Goal: Transaction & Acquisition: Purchase product/service

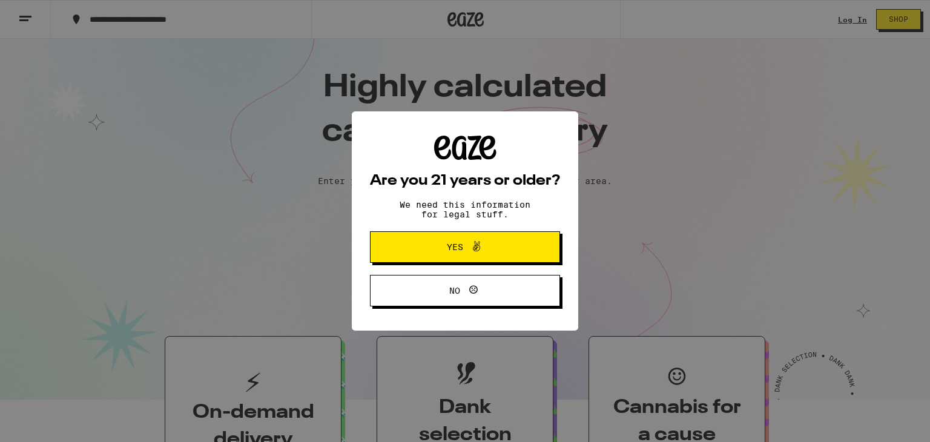
click at [412, 237] on button "Yes" at bounding box center [465, 246] width 190 height 31
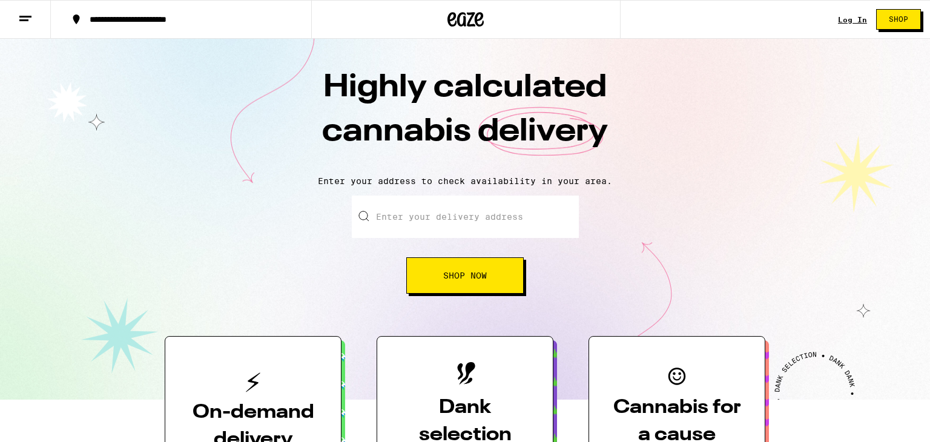
click at [418, 206] on input "Enter your delivery address" at bounding box center [465, 217] width 227 height 42
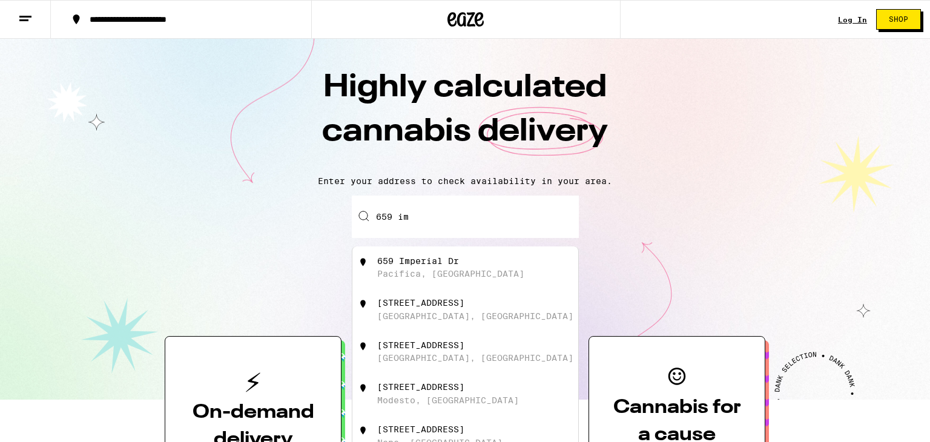
click at [418, 262] on div "659 Imperial Dr" at bounding box center [418, 261] width 82 height 10
type input "[STREET_ADDRESS]"
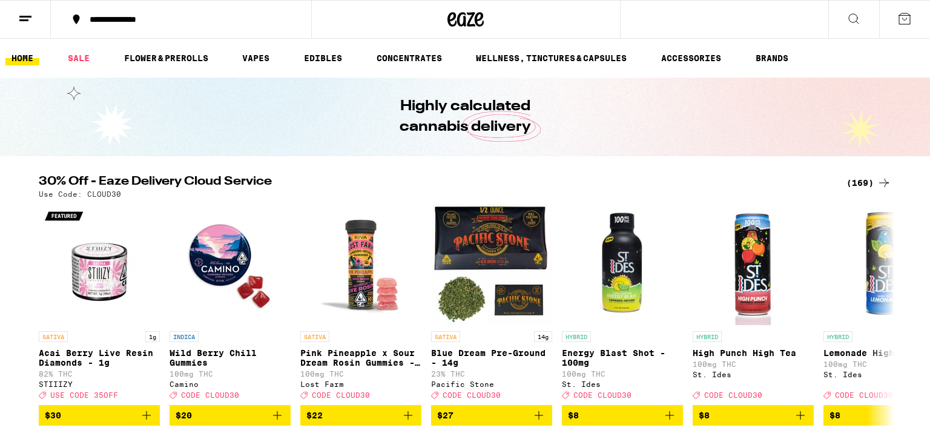
click at [564, 190] on div "Use Code: CLOUD30" at bounding box center [465, 194] width 853 height 8
click at [858, 181] on div "(169)" at bounding box center [869, 183] width 45 height 15
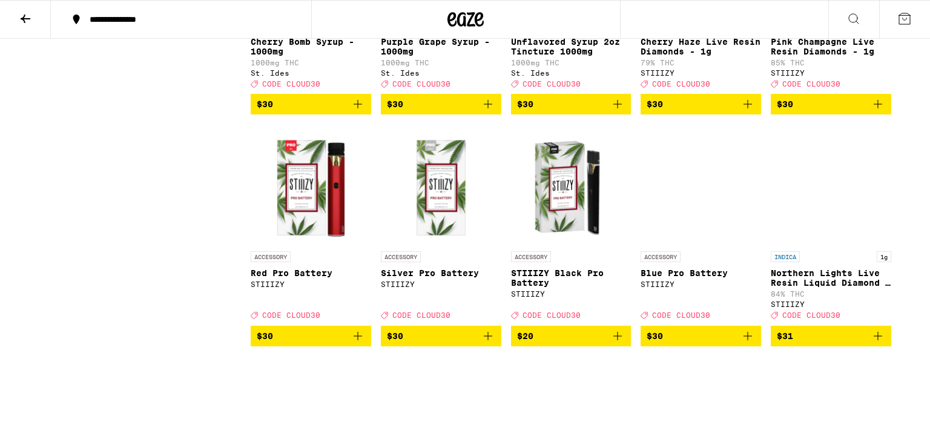
scroll to position [4652, 0]
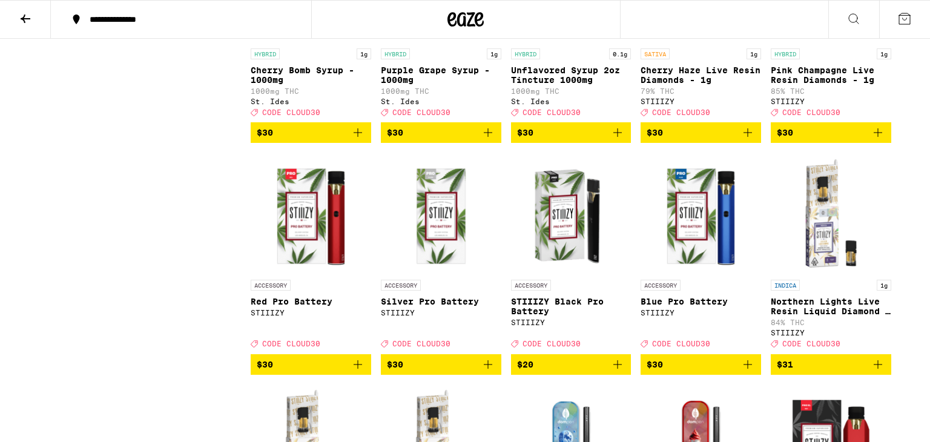
click at [555, 85] on p "Unflavored Syrup 2oz Tincture 1000mg" at bounding box center [571, 74] width 121 height 19
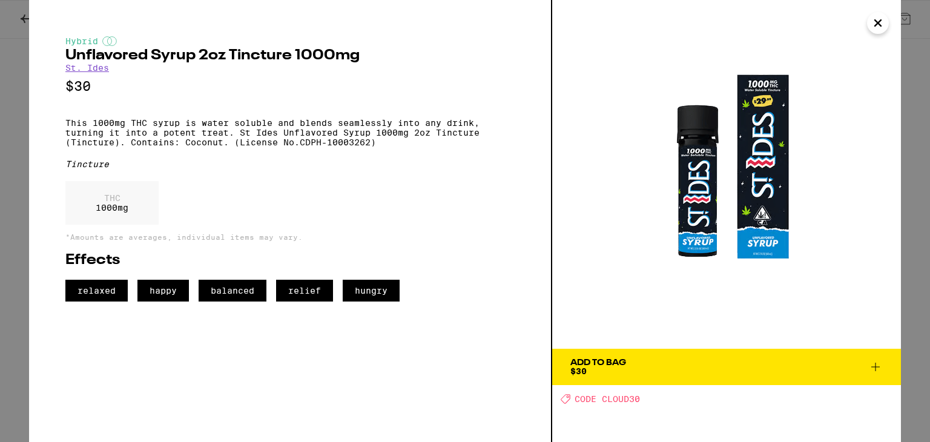
click at [878, 19] on icon "Close" at bounding box center [878, 23] width 15 height 18
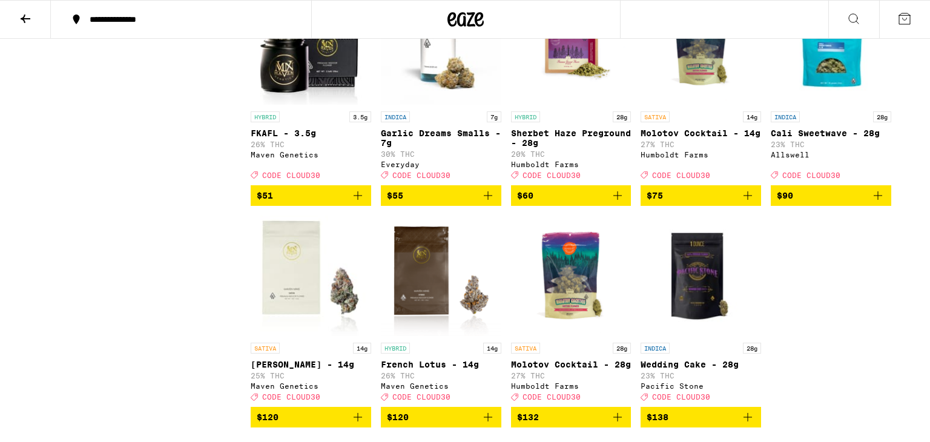
scroll to position [7637, 0]
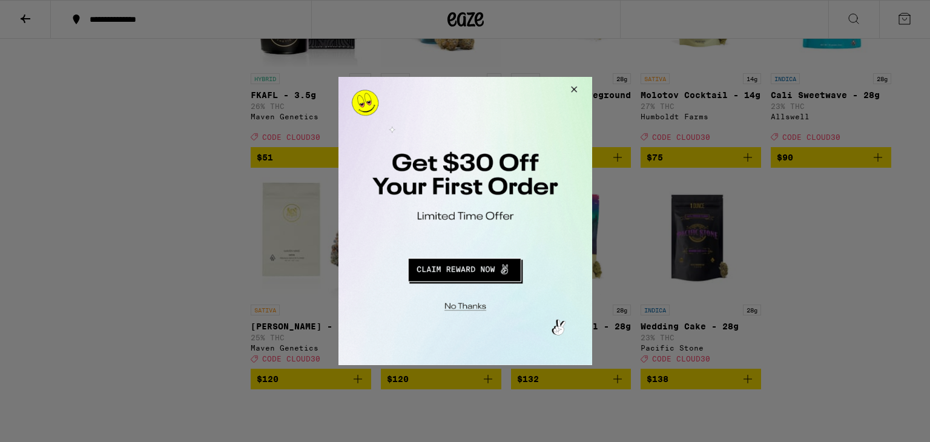
click at [569, 88] on button "Close Modal" at bounding box center [571, 91] width 33 height 29
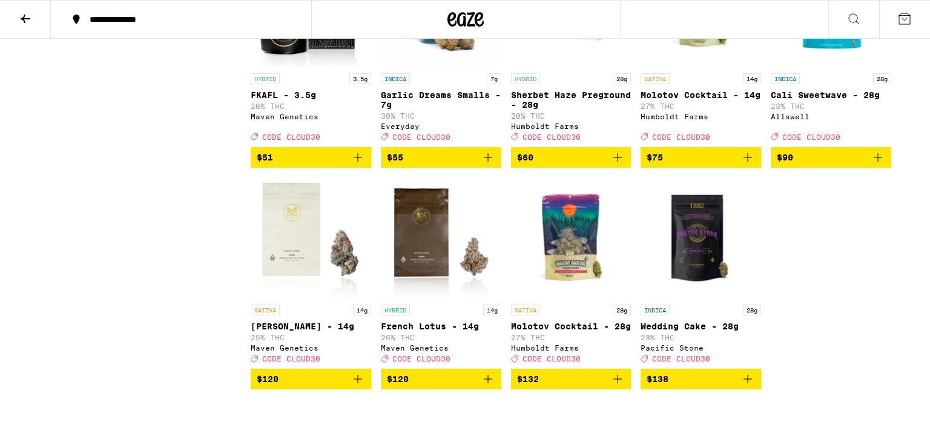
click at [314, 67] on img "Open page for FKAFL - 3.5g from Maven Genetics" at bounding box center [311, 6] width 121 height 121
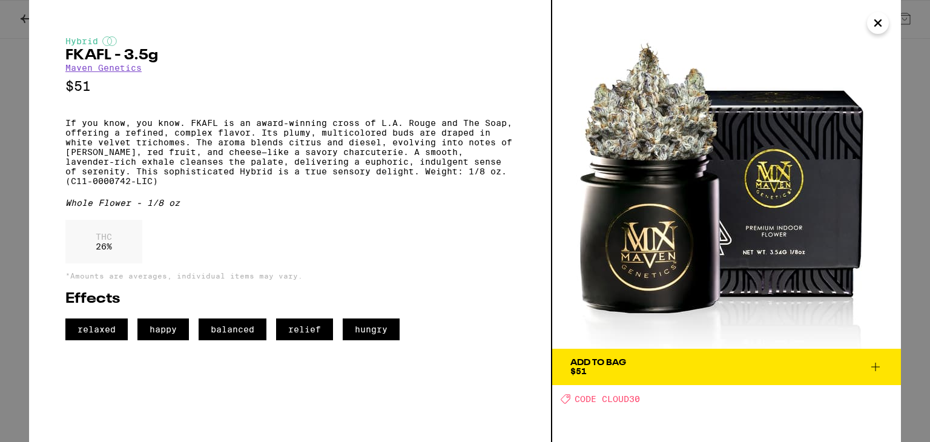
click at [874, 22] on icon "Close" at bounding box center [878, 23] width 15 height 18
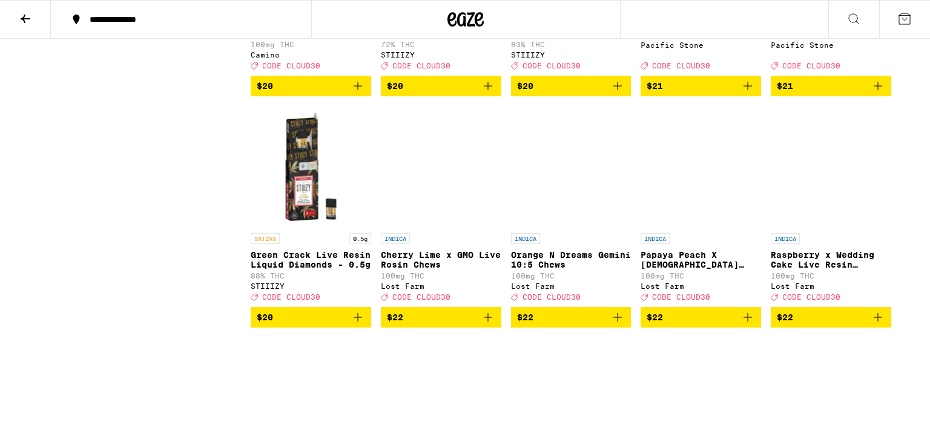
scroll to position [1920, 0]
